Goal: Register for event/course

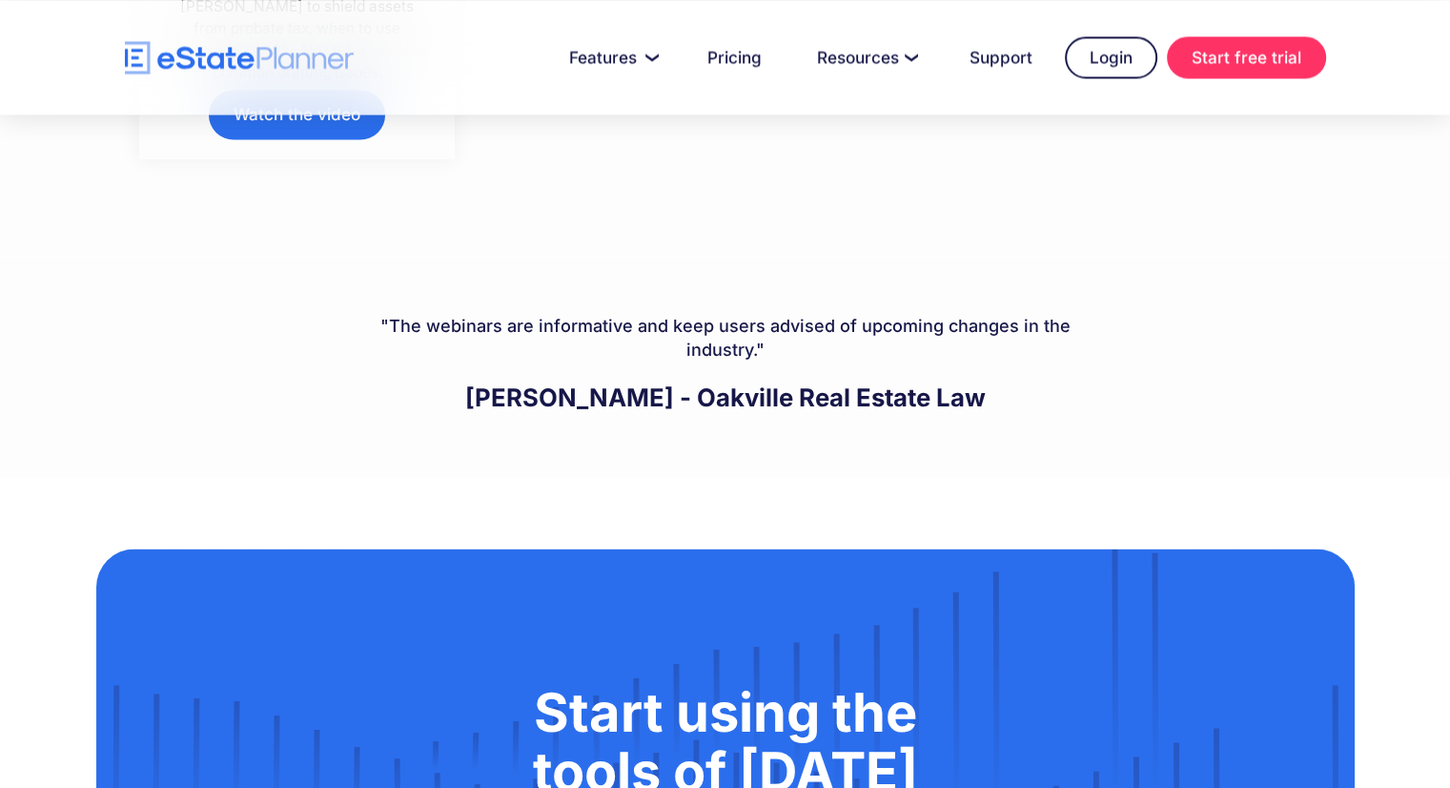
scroll to position [10964, 0]
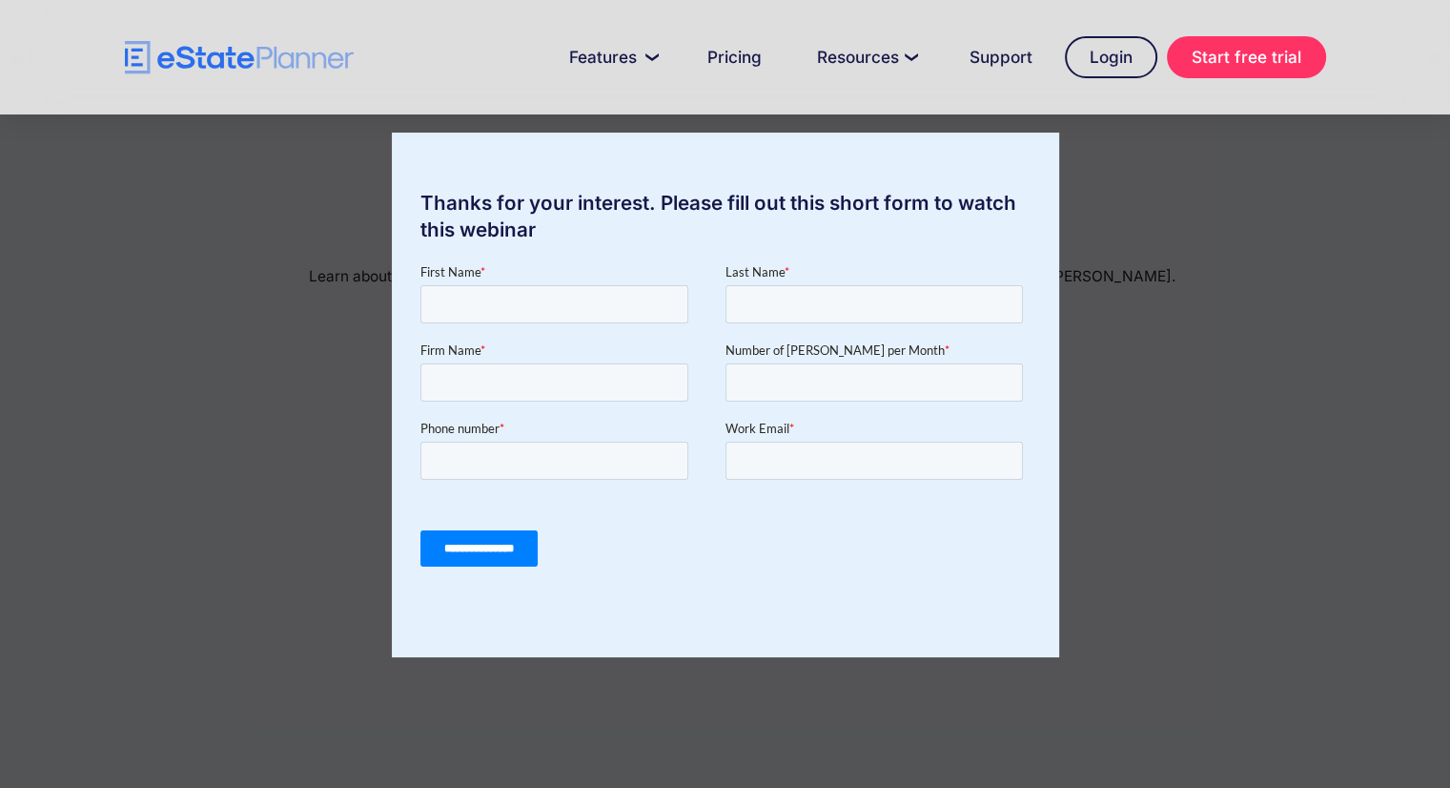
click at [1150, 357] on div "Thanks for your interest. Please fill out this short form to watch this webinar" at bounding box center [725, 394] width 1450 height 788
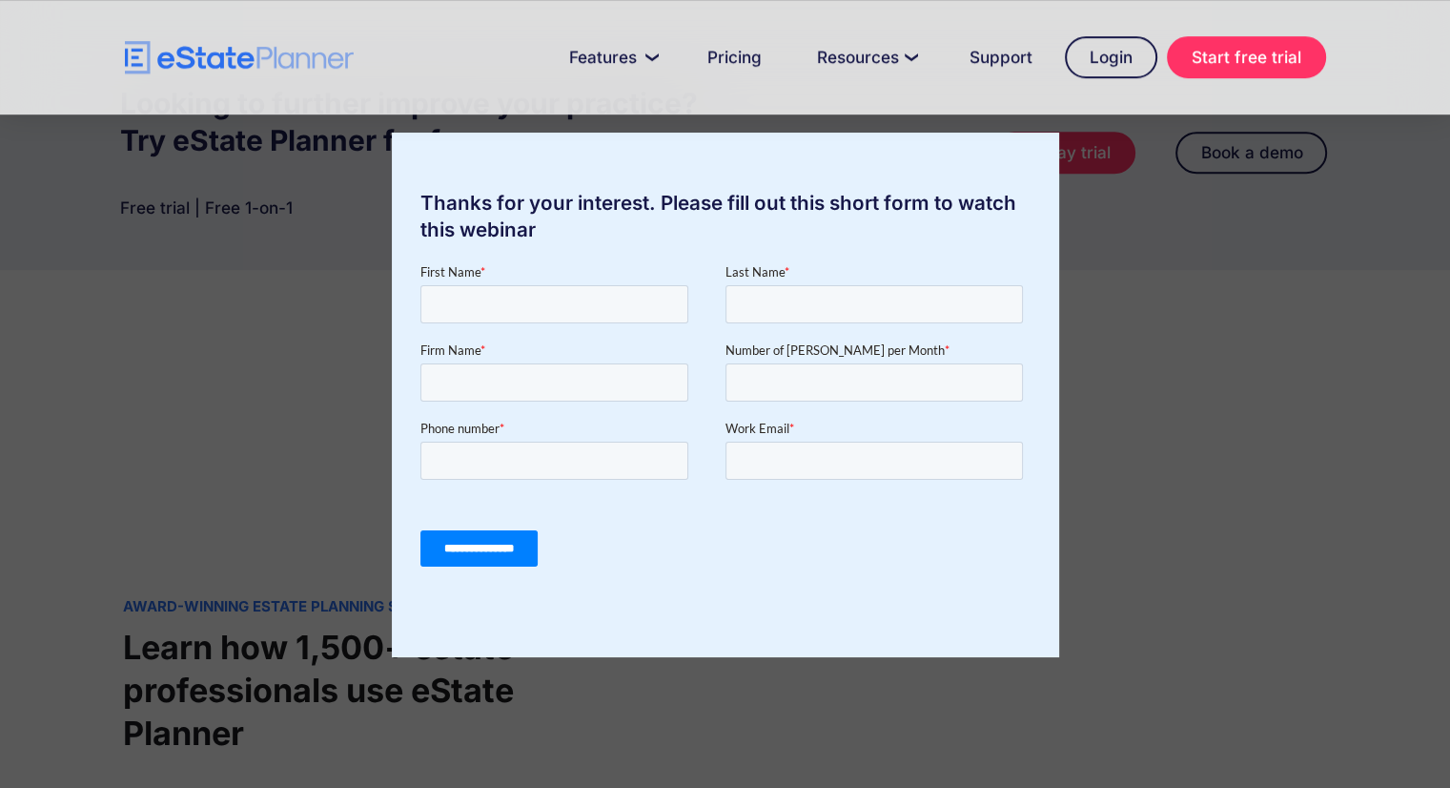
scroll to position [1430, 0]
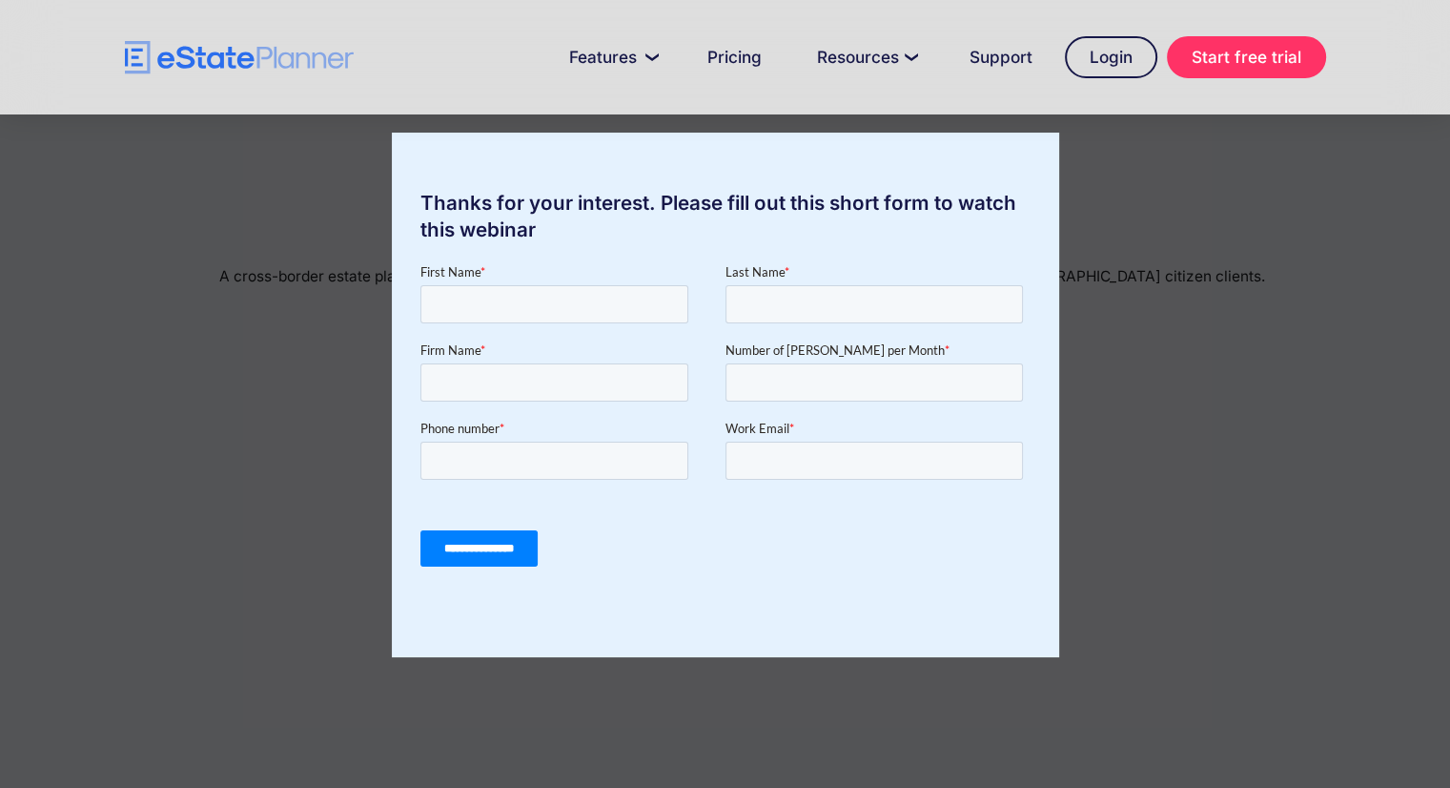
click at [781, 346] on span "Number of [PERSON_NAME] per Month" at bounding box center [834, 349] width 219 height 15
click at [781, 363] on input "Number of [PERSON_NAME] per Month *" at bounding box center [873, 382] width 297 height 38
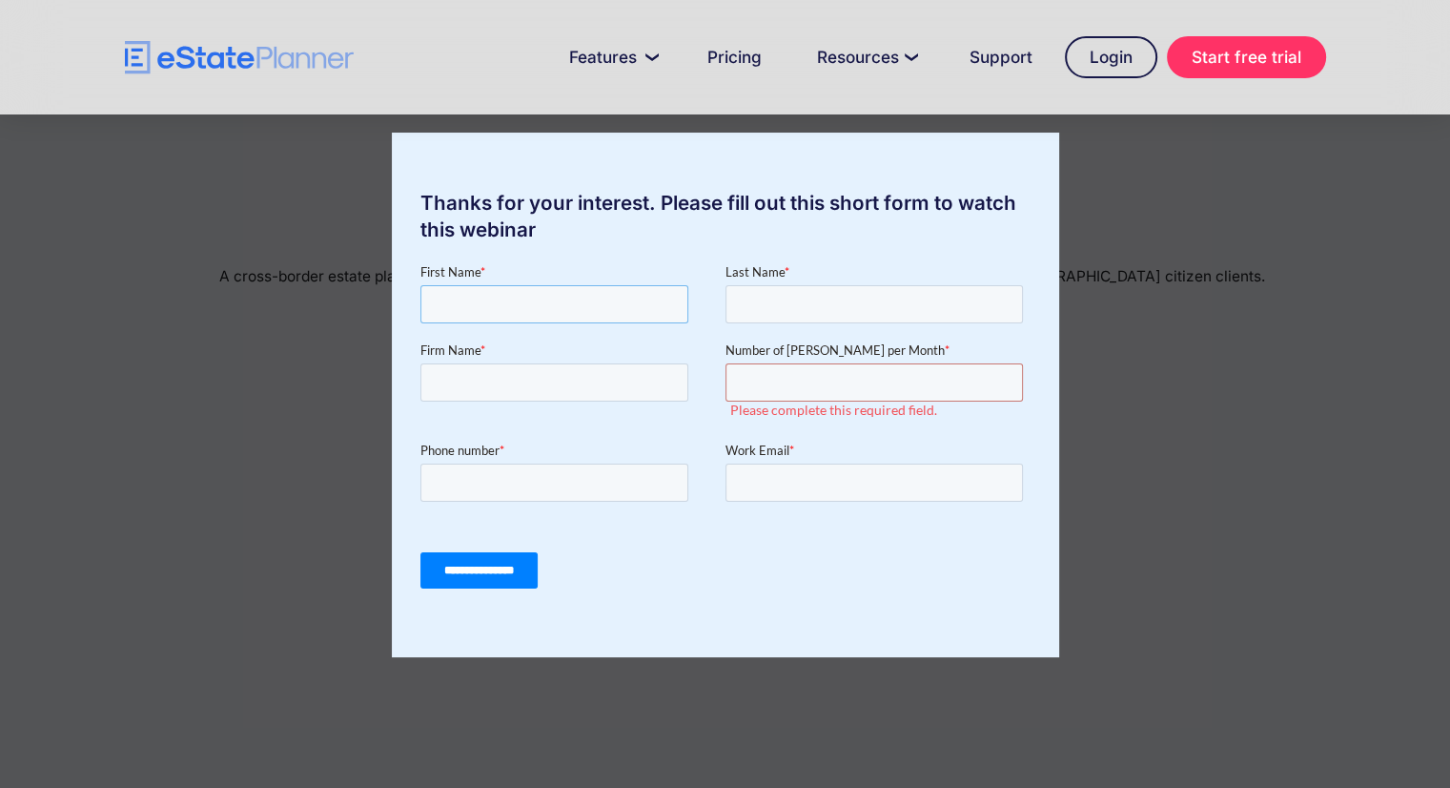
click at [603, 308] on input "First Name *" at bounding box center [553, 304] width 268 height 38
